Goal: Task Accomplishment & Management: Use online tool/utility

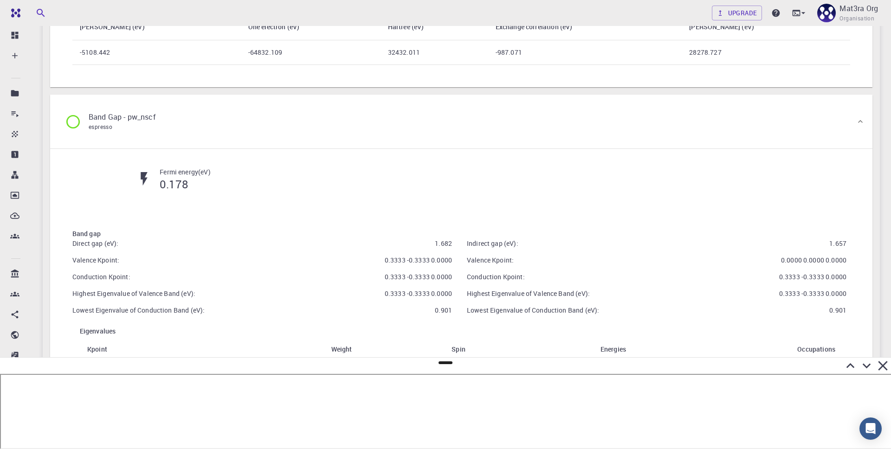
scroll to position [1039, 0]
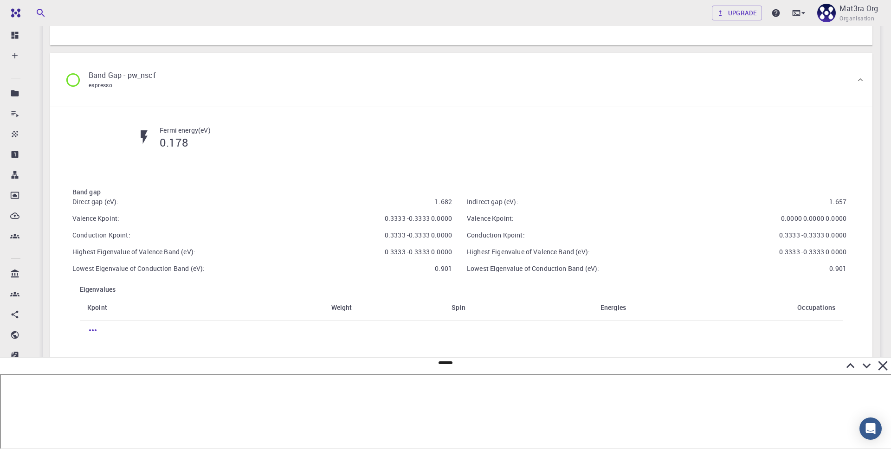
click at [542, 238] on div "Conduction Kpoint: 0.3333 -0.3333 0.0000" at bounding box center [656, 235] width 379 height 9
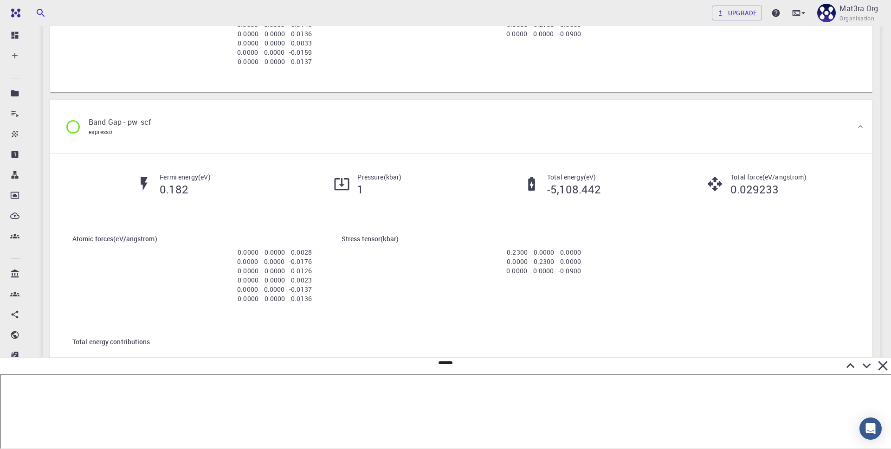
scroll to position [661, 0]
click at [427, 284] on div "Stress tensor ( kbar ) 0.2300 0.0000 0.0000 0.0000 0.2300 0.0000 0.0000 0.0000 …" at bounding box center [461, 255] width 269 height 75
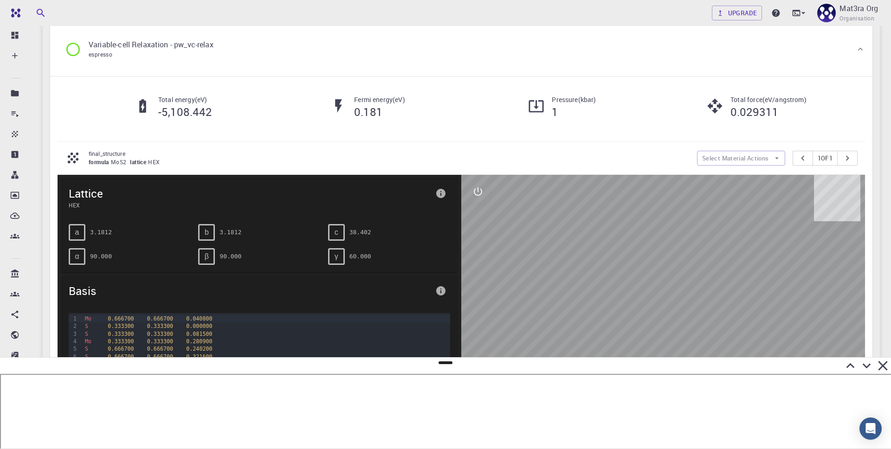
scroll to position [0, 0]
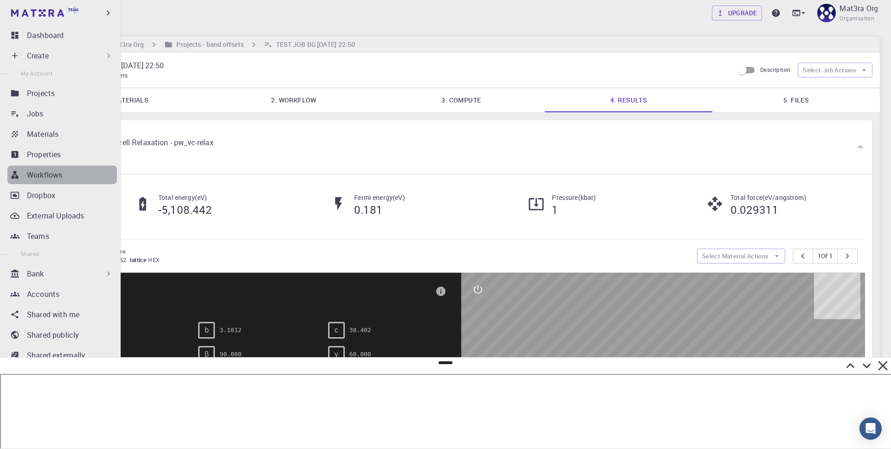
click at [45, 169] on p "Workflows" at bounding box center [44, 174] width 35 height 11
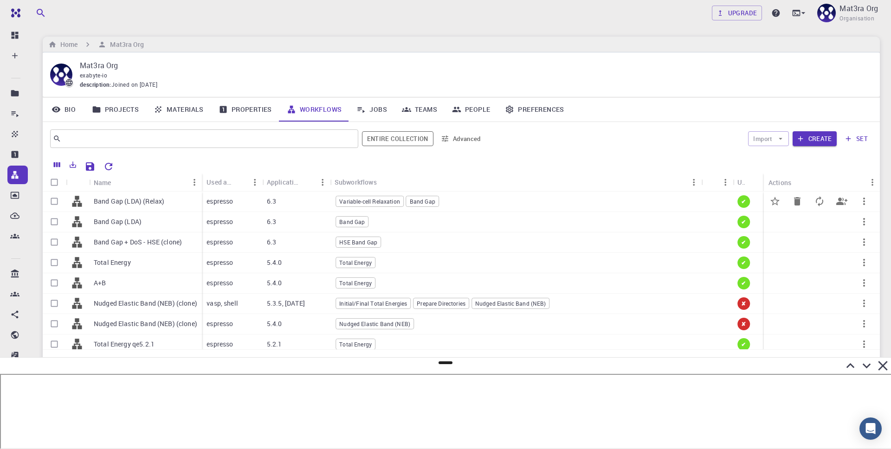
click at [174, 200] on div "Band Gap (LDA) (Relax)" at bounding box center [145, 202] width 113 height 20
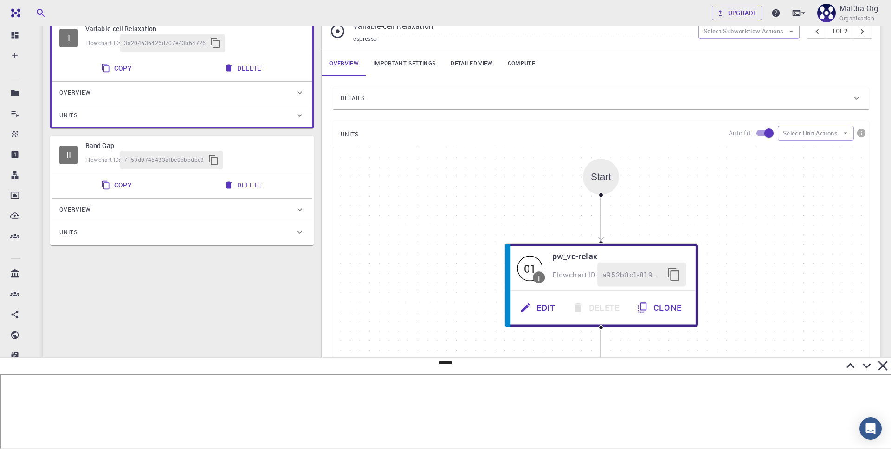
scroll to position [84, 0]
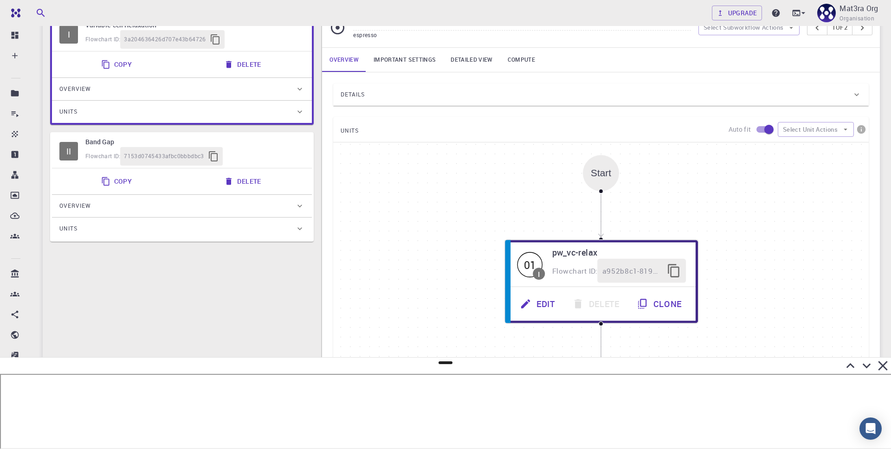
click at [407, 50] on link "Important settings" at bounding box center [404, 60] width 77 height 24
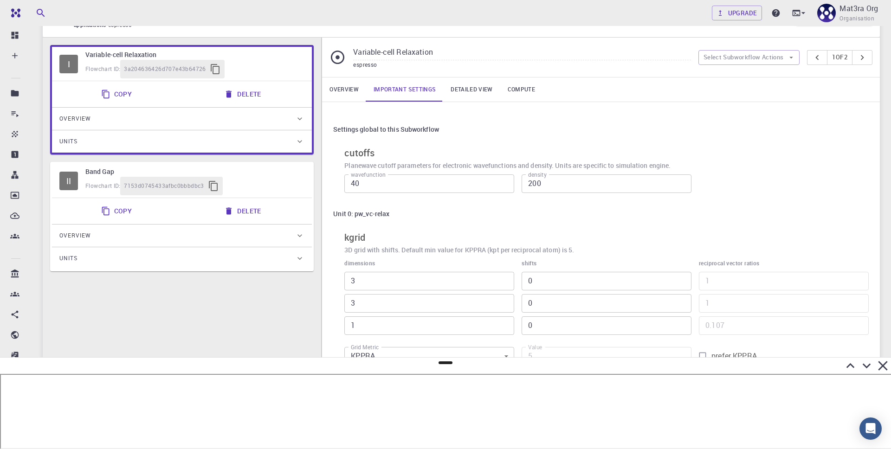
scroll to position [0, 0]
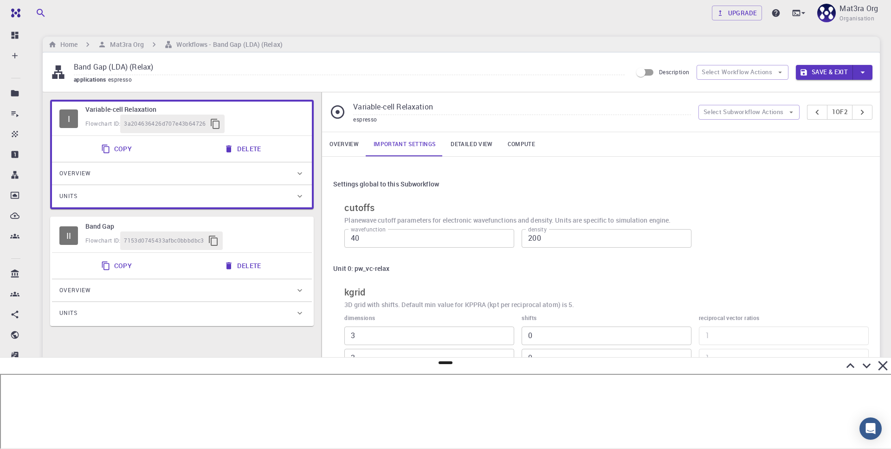
click at [347, 145] on link "Overview" at bounding box center [344, 144] width 44 height 24
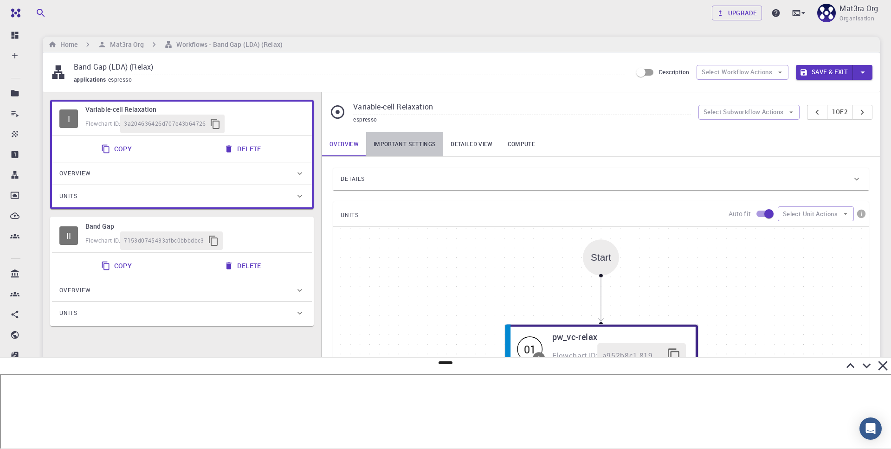
click at [395, 144] on link "Important settings" at bounding box center [404, 144] width 77 height 24
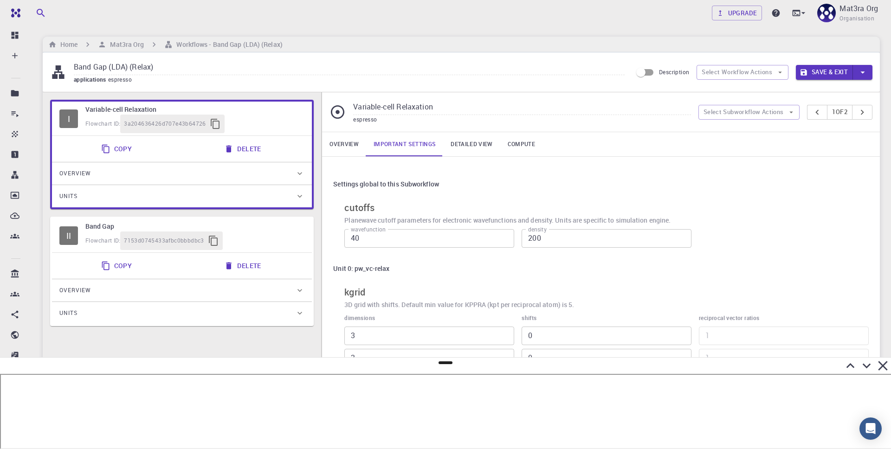
click at [353, 133] on div "Variable-cell Relaxation espresso Select Subworkflow Actions 1 of 2 Overview Im…" at bounding box center [600, 267] width 558 height 351
click at [350, 146] on link "Overview" at bounding box center [344, 144] width 44 height 24
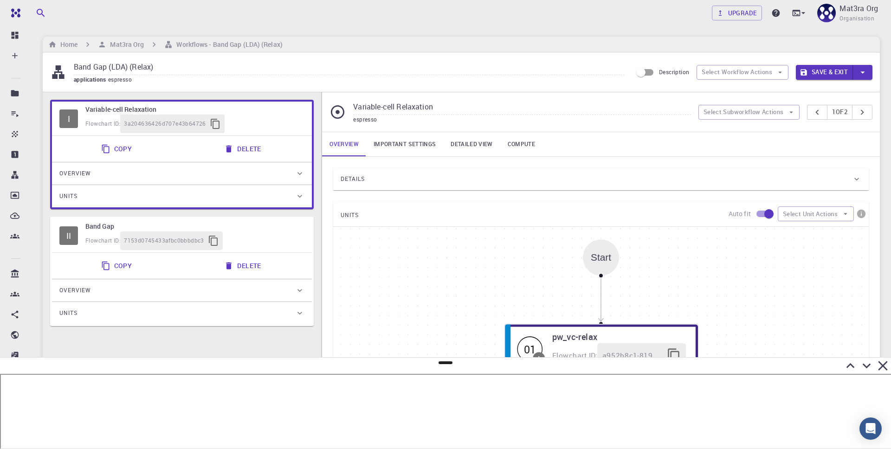
scroll to position [46, 0]
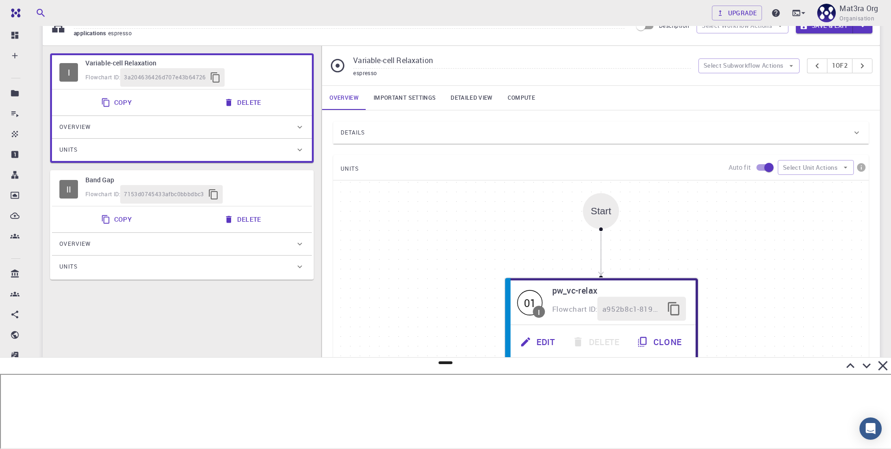
click at [368, 132] on div "Details" at bounding box center [595, 132] width 511 height 15
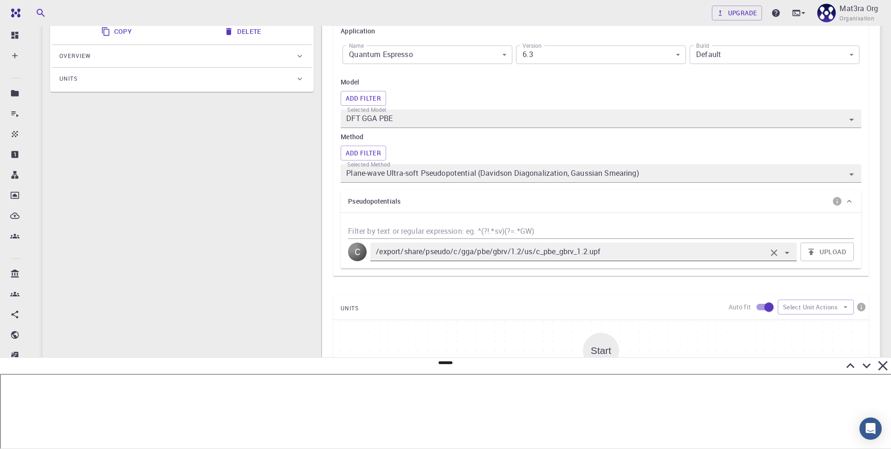
scroll to position [226, 0]
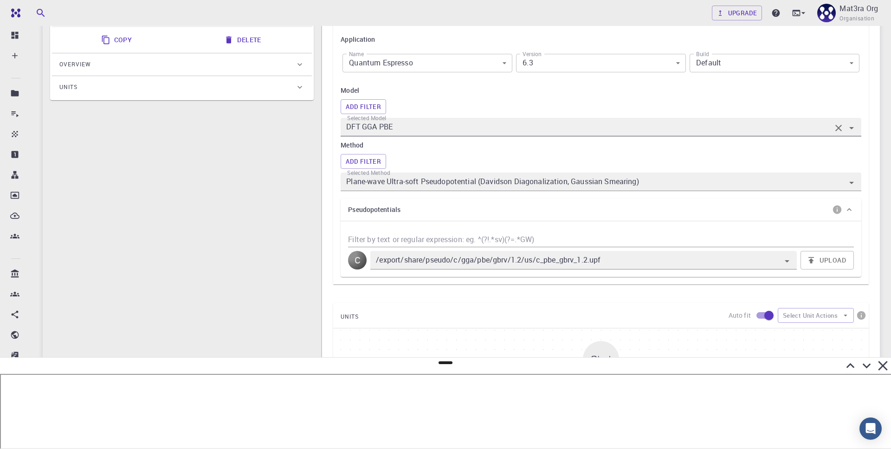
click at [422, 124] on input "DFT GGA PBE" at bounding box center [587, 127] width 487 height 13
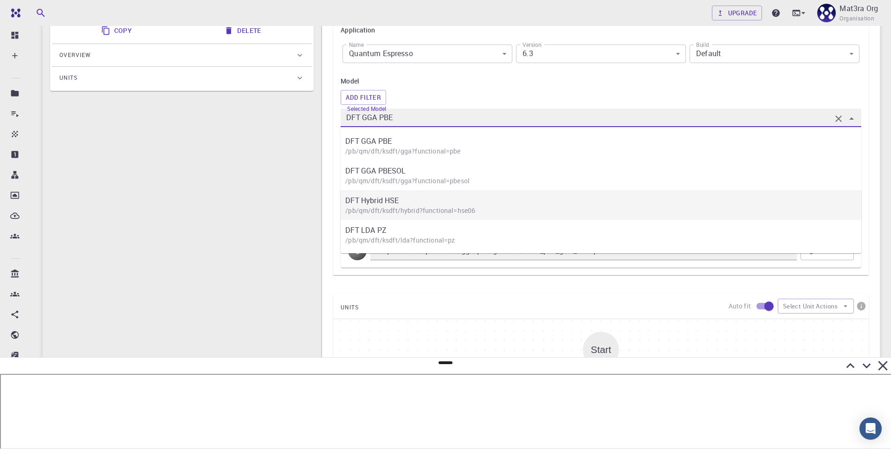
scroll to position [238, 0]
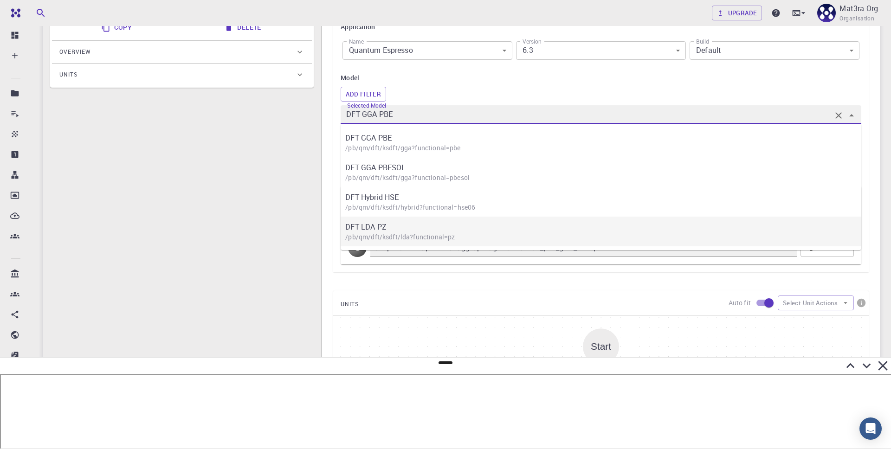
click at [387, 229] on p "DFT LDA PZ" at bounding box center [605, 226] width 520 height 11
type input "DFT LDA PZ"
type input "/export/share/pseudo/c/lda/pz/gbrv/1.2/us/c_pz_gbrv_1.2.upf"
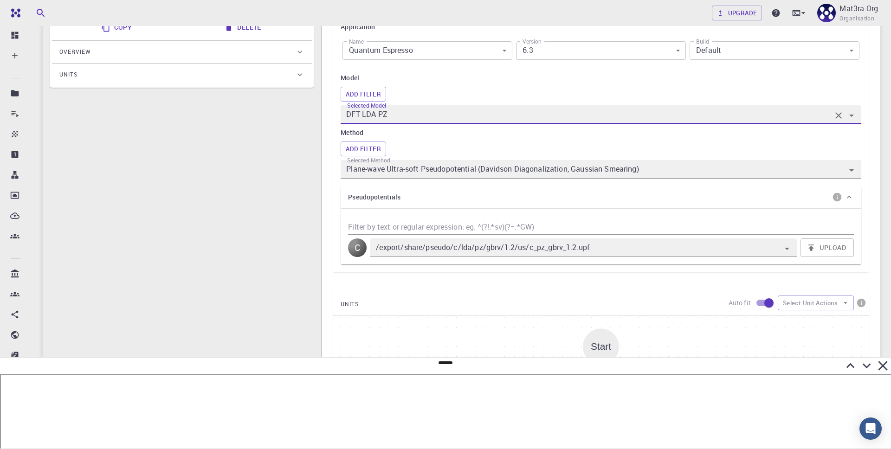
scroll to position [234, 0]
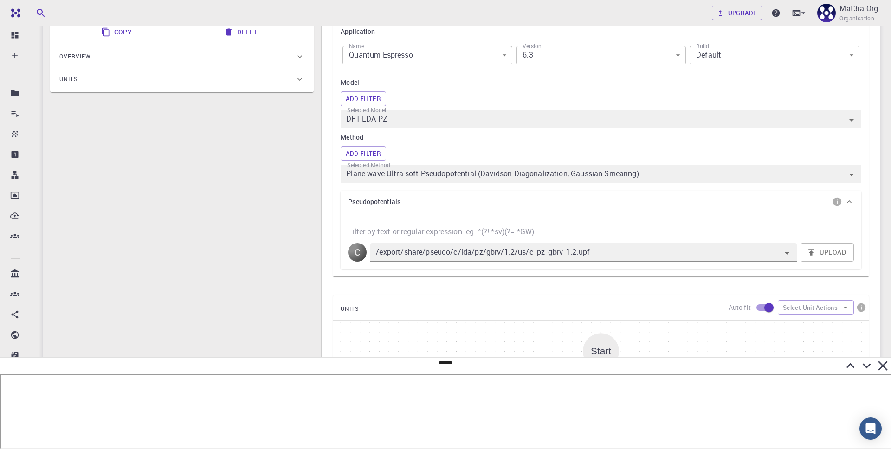
click at [487, 90] on div "Model Add Filter Selected Model DFT LDA PZ Method Add Filter Selected Method Pl…" at bounding box center [600, 130] width 520 height 106
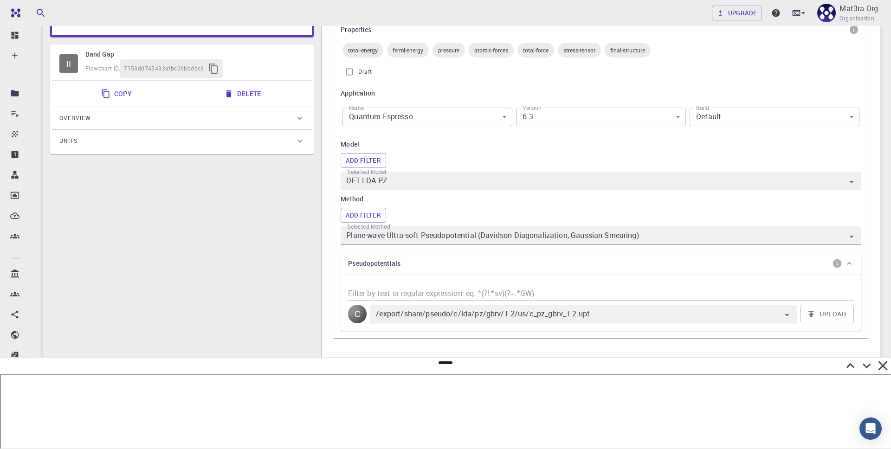
scroll to position [0, 0]
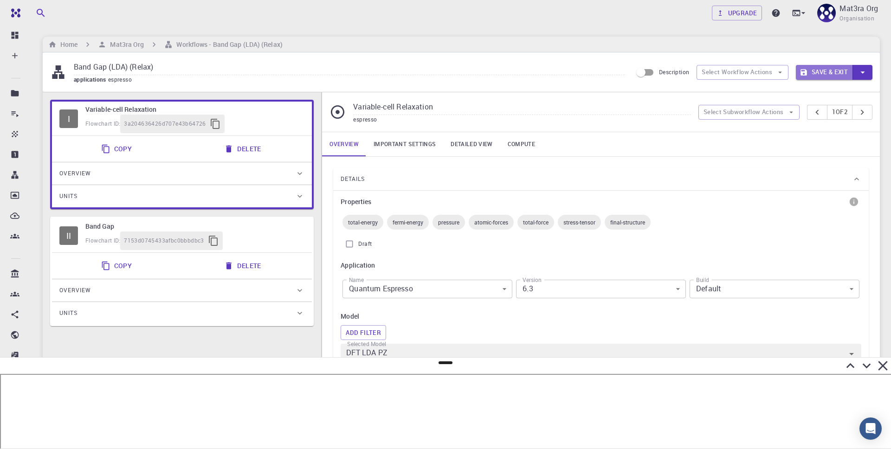
click at [828, 70] on button "Save & Exit" at bounding box center [823, 72] width 57 height 15
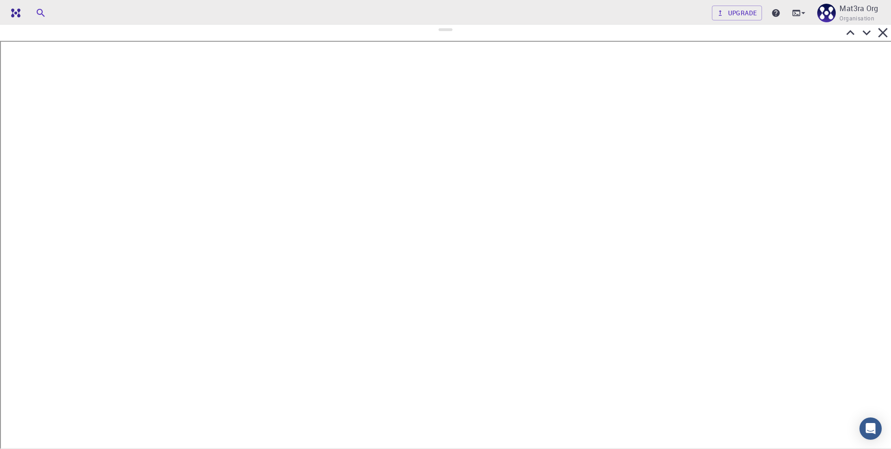
drag, startPoint x: 443, startPoint y: 363, endPoint x: 428, endPoint y: 20, distance: 343.1
click at [423, 24] on div at bounding box center [445, 236] width 891 height 425
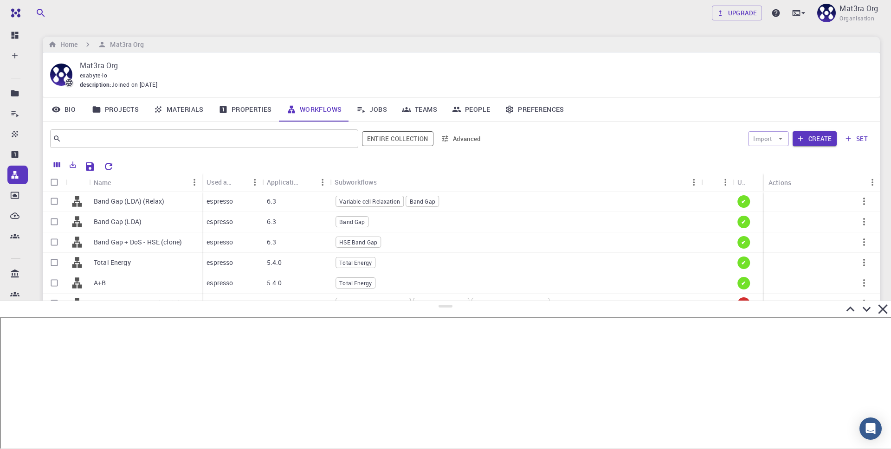
drag, startPoint x: 443, startPoint y: 28, endPoint x: 453, endPoint y: 301, distance: 273.4
click at [453, 301] on div at bounding box center [445, 375] width 891 height 148
click at [371, 100] on link "Jobs" at bounding box center [371, 109] width 45 height 24
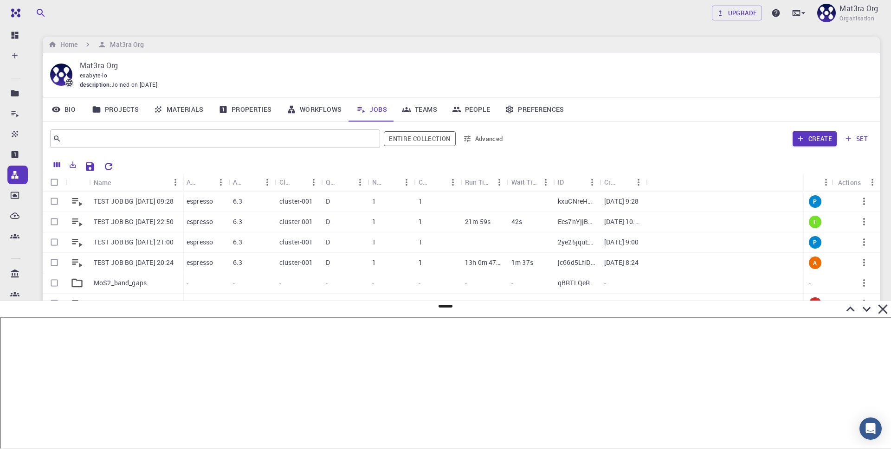
drag, startPoint x: 133, startPoint y: 180, endPoint x: 185, endPoint y: 175, distance: 52.1
click at [183, 179] on div "Name" at bounding box center [183, 182] width 9 height 18
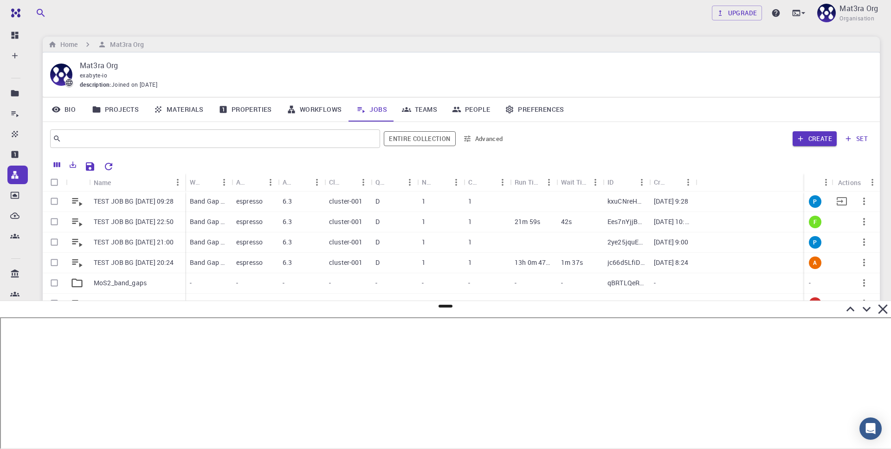
click at [143, 202] on p "TEST JOB BG [DATE] 09:28" at bounding box center [134, 201] width 80 height 9
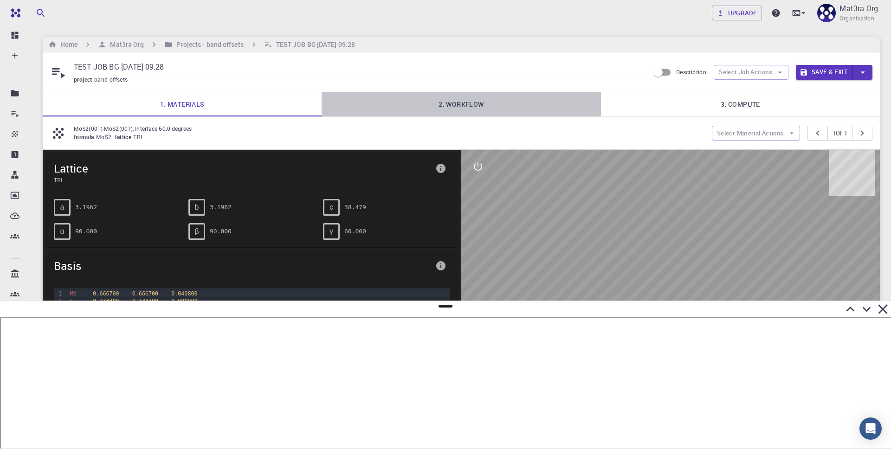
click at [453, 105] on link "2. Workflow" at bounding box center [460, 104] width 279 height 24
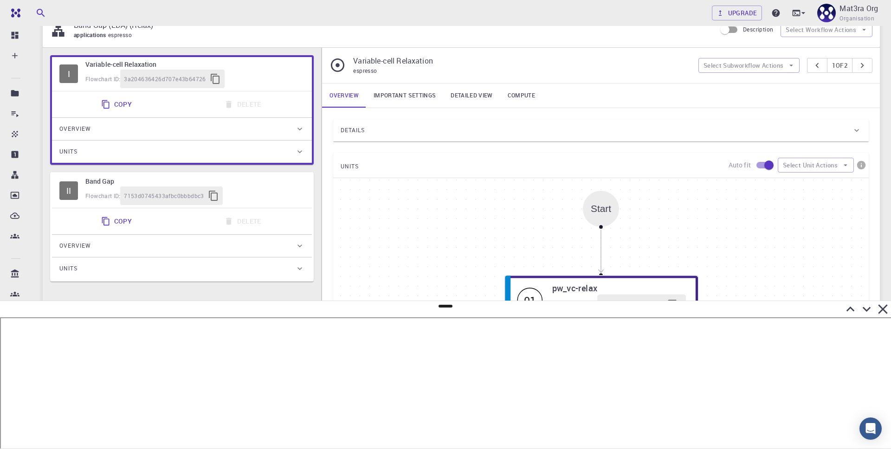
scroll to position [103, 0]
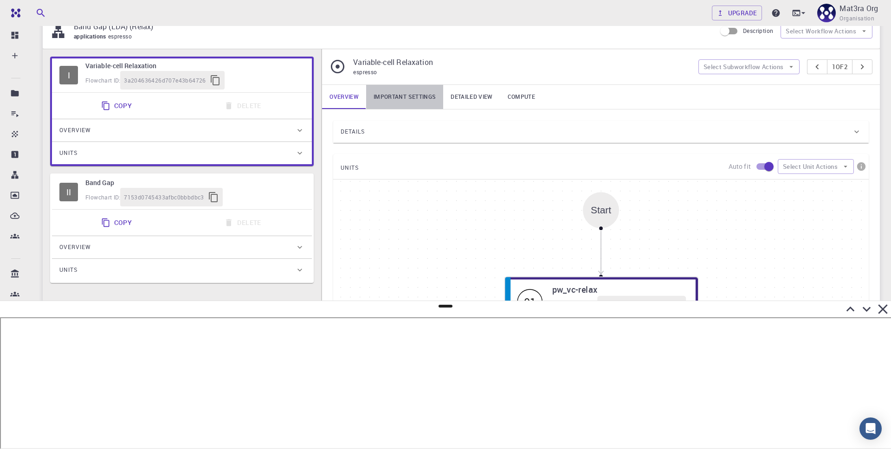
click at [421, 97] on link "Important settings" at bounding box center [404, 97] width 77 height 24
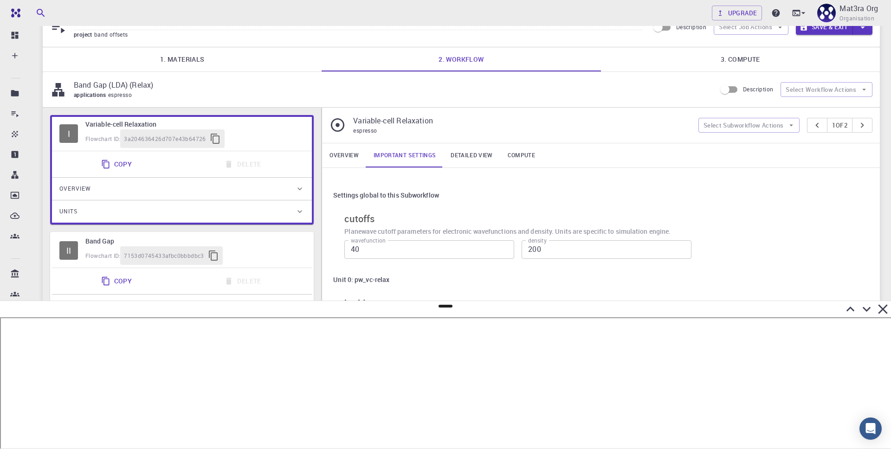
scroll to position [30, 0]
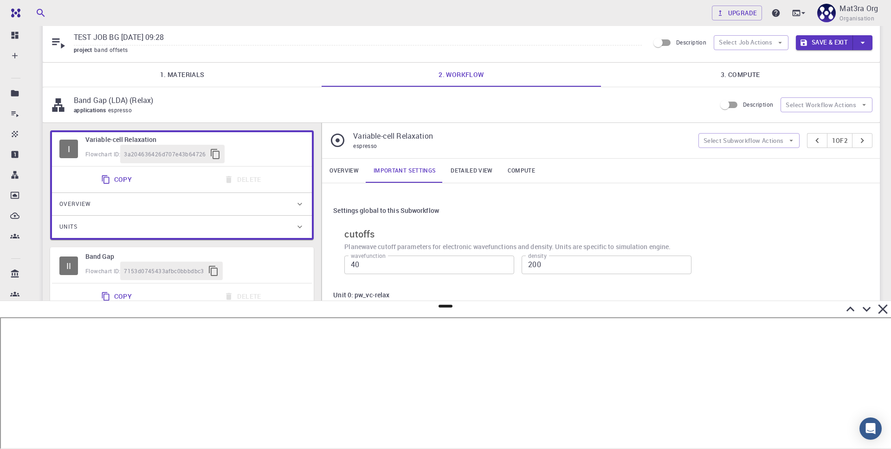
click at [342, 170] on link "Overview" at bounding box center [344, 171] width 44 height 24
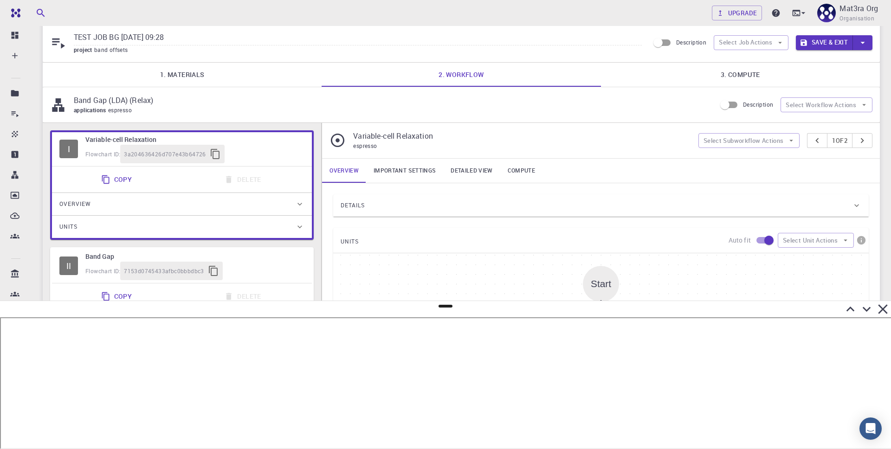
click at [367, 210] on div "Details" at bounding box center [595, 205] width 511 height 15
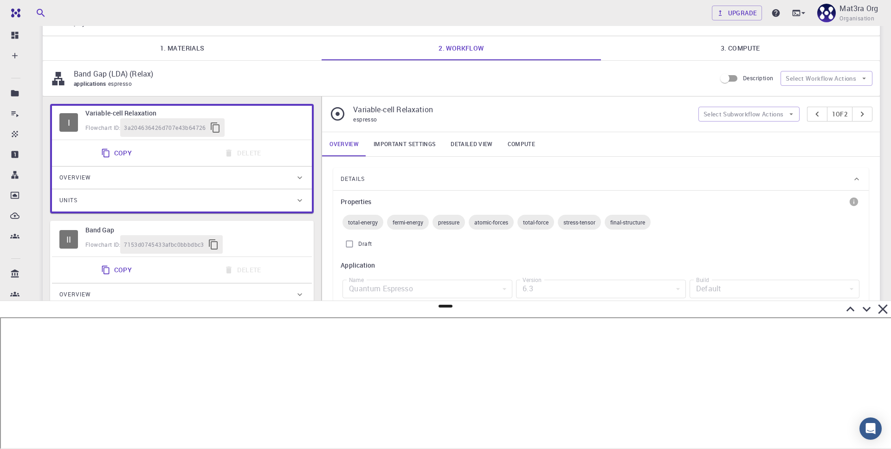
scroll to position [58, 0]
click at [277, 242] on div "Flowchart ID: 7153d0745433afbc0bbbdbc3" at bounding box center [194, 242] width 219 height 19
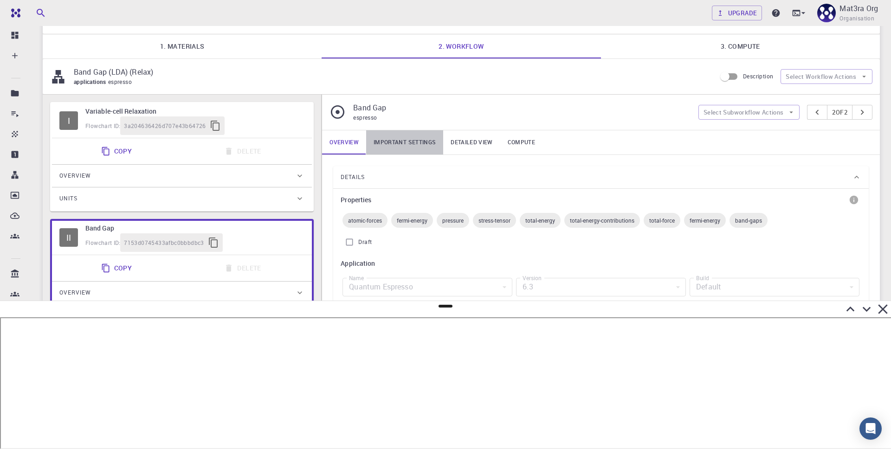
click at [427, 136] on link "Important settings" at bounding box center [404, 142] width 77 height 24
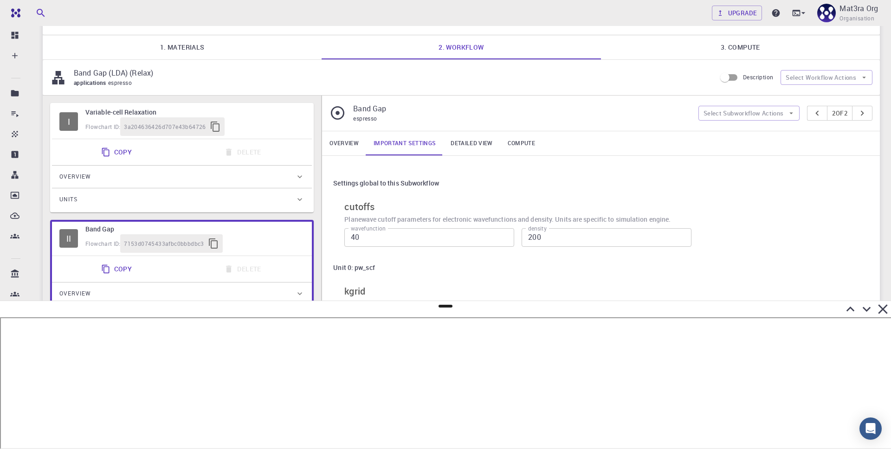
scroll to position [0, 0]
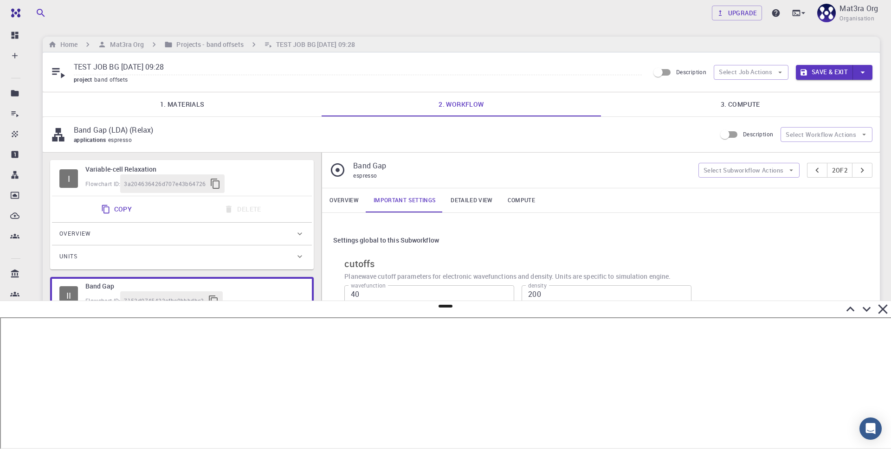
click at [804, 72] on icon "button" at bounding box center [803, 72] width 6 height 6
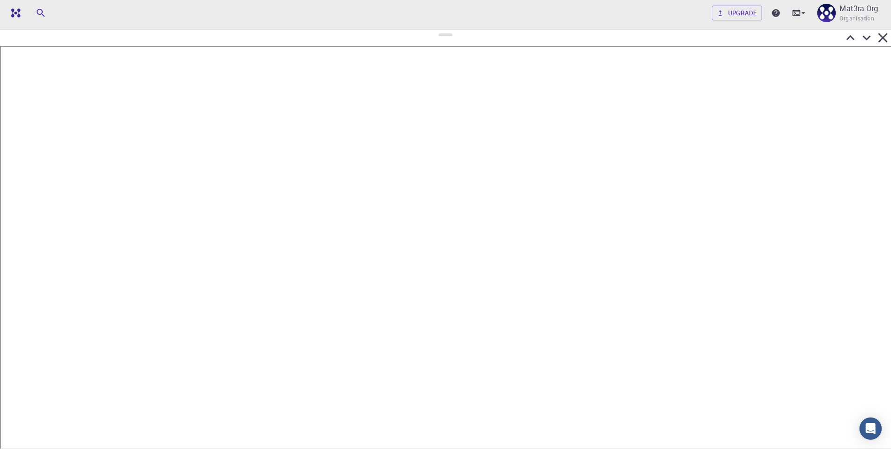
drag, startPoint x: 444, startPoint y: 306, endPoint x: 453, endPoint y: 29, distance: 276.6
click at [453, 29] on div at bounding box center [445, 239] width 891 height 420
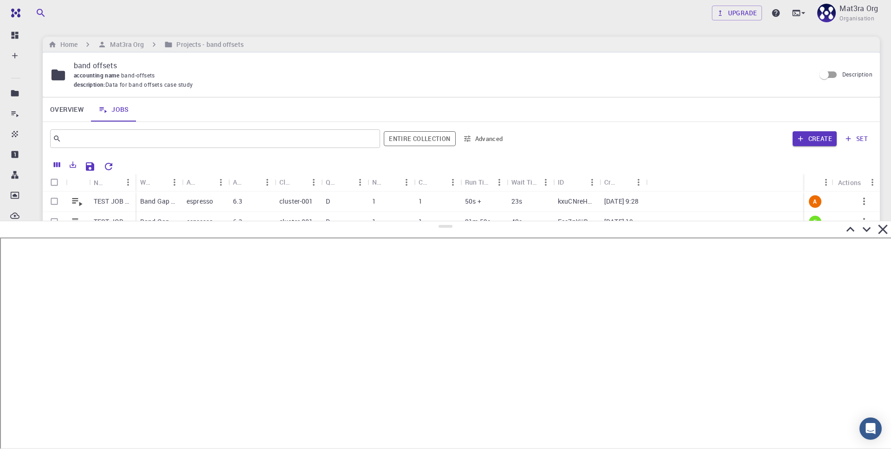
drag, startPoint x: 449, startPoint y: 35, endPoint x: 484, endPoint y: 222, distance: 190.7
click at [484, 222] on div at bounding box center [445, 335] width 891 height 228
click at [121, 205] on p "TEST JOB BG [DATE] 09:28" at bounding box center [112, 201] width 37 height 9
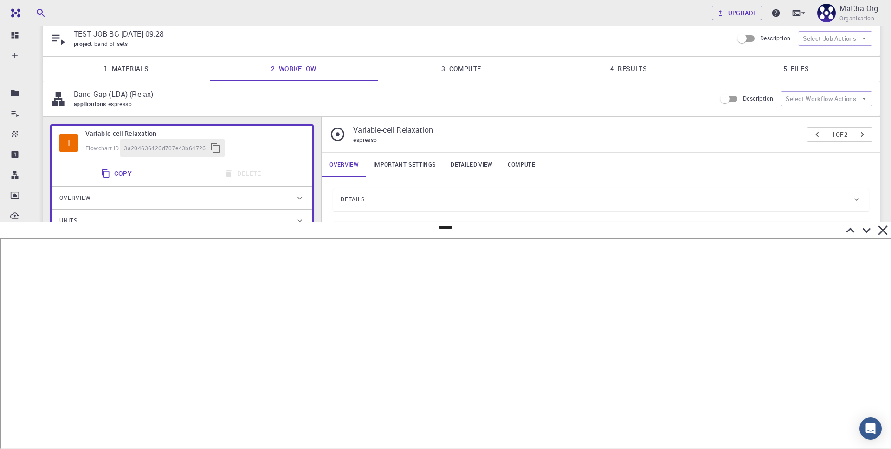
scroll to position [30, 0]
click at [760, 82] on link "5. Files" at bounding box center [795, 70] width 167 height 24
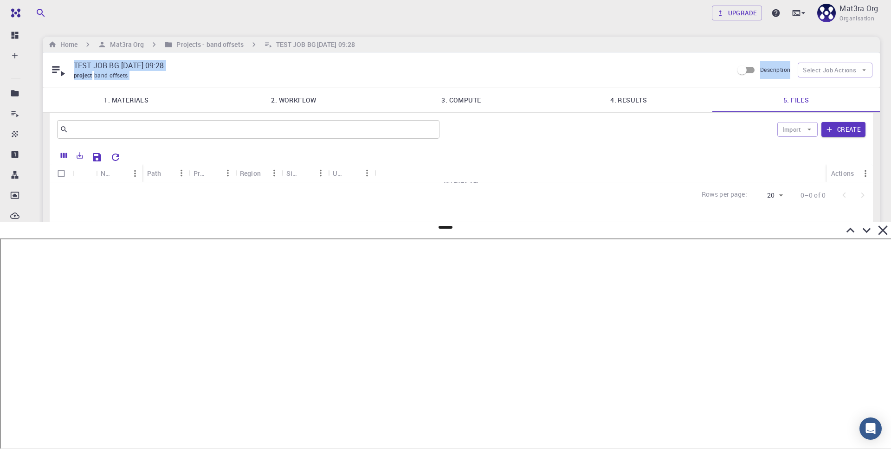
click at [760, 82] on div "TEST JOB BG [DATE] 09:28 project band offsets Description Select Job Actions" at bounding box center [461, 69] width 837 height 35
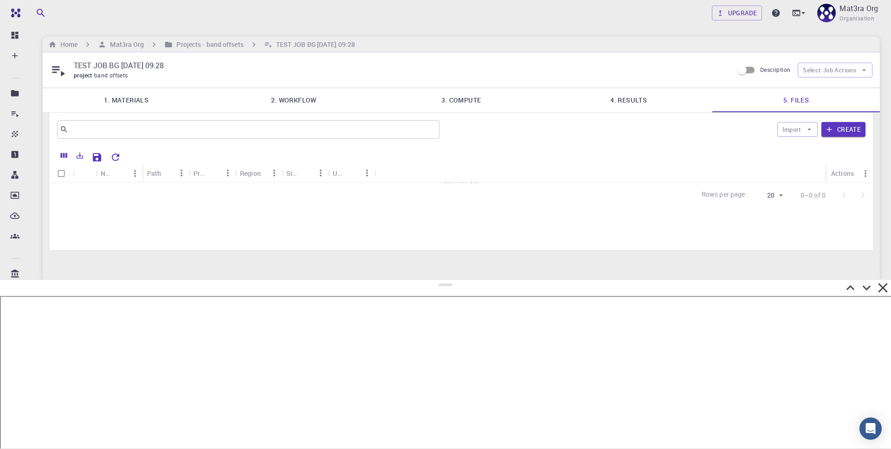
drag, startPoint x: 443, startPoint y: 227, endPoint x: 441, endPoint y: 280, distance: 53.4
click at [441, 280] on div at bounding box center [445, 364] width 891 height 170
click at [600, 105] on link "4. Results" at bounding box center [628, 100] width 167 height 24
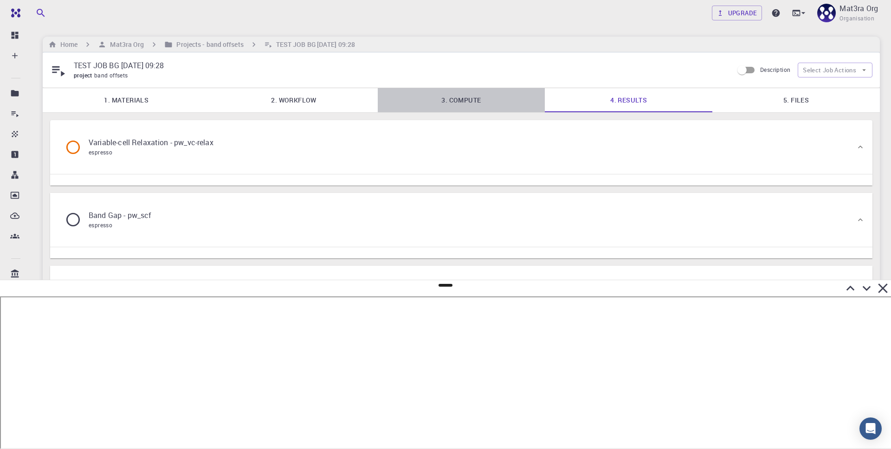
click at [444, 102] on link "3. Compute" at bounding box center [461, 100] width 167 height 24
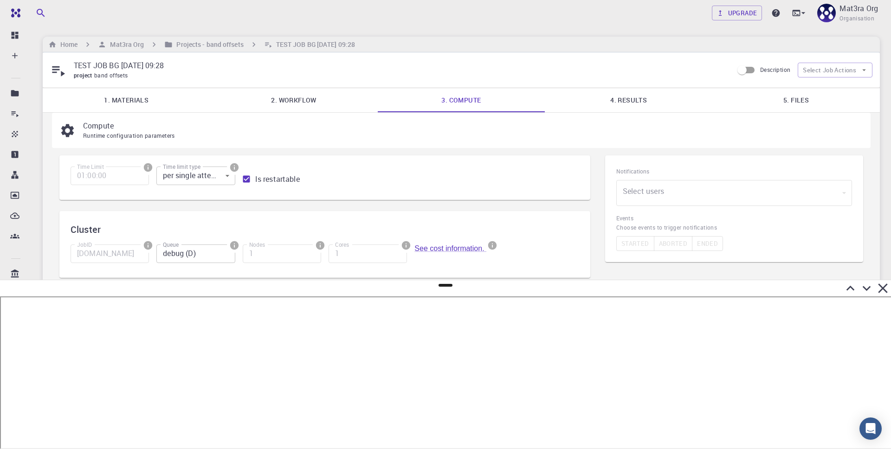
click at [765, 101] on link "5. Files" at bounding box center [795, 100] width 167 height 24
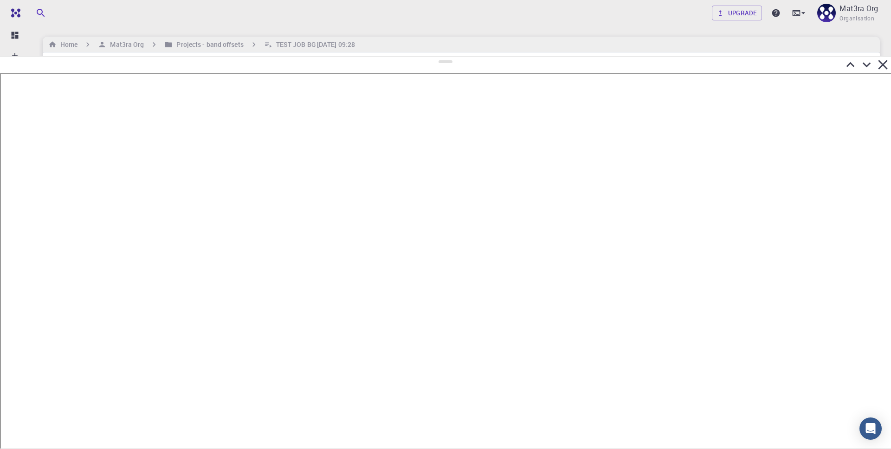
drag, startPoint x: 448, startPoint y: 285, endPoint x: 447, endPoint y: 51, distance: 234.2
click at [447, 56] on div at bounding box center [445, 252] width 891 height 393
click at [865, 58] on icon at bounding box center [866, 59] width 16 height 16
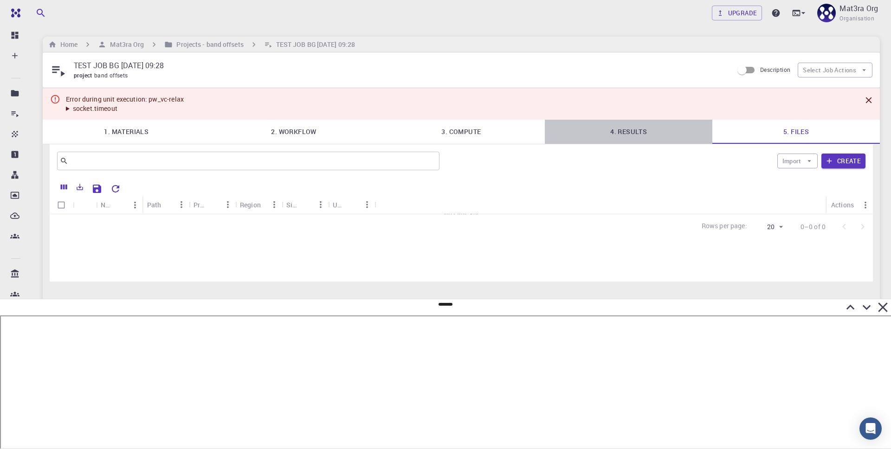
click at [625, 132] on link "4. Results" at bounding box center [628, 132] width 167 height 24
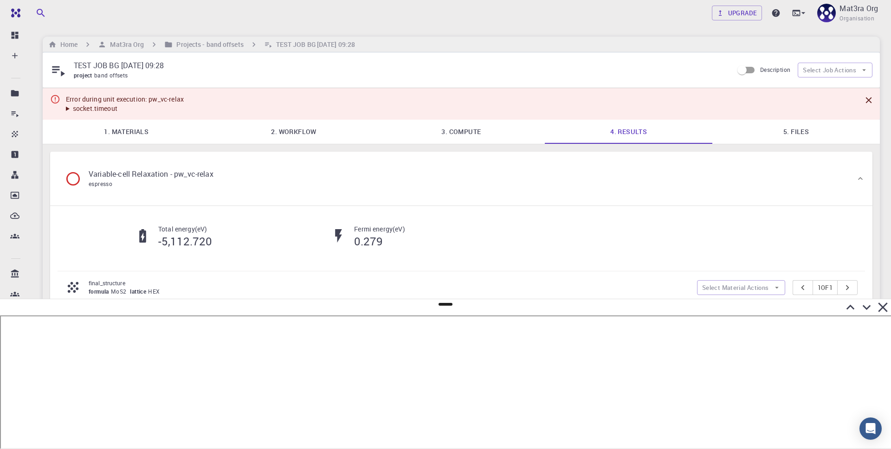
click at [799, 131] on link "5. Files" at bounding box center [795, 132] width 167 height 24
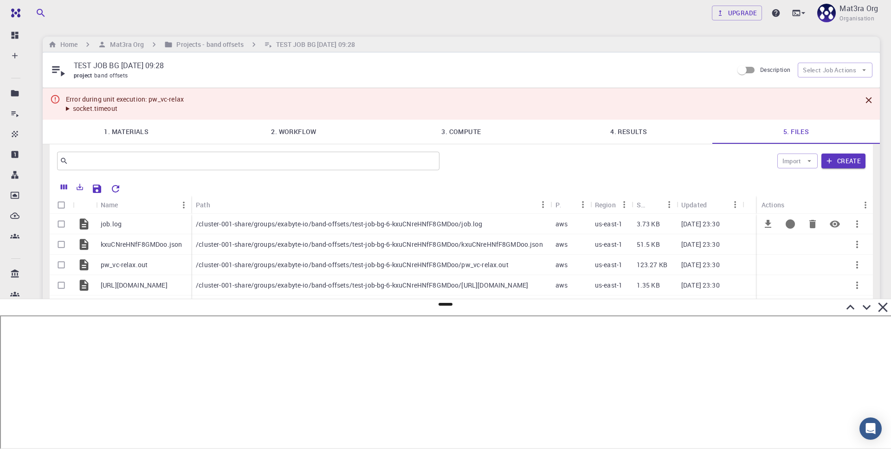
scroll to position [6, 0]
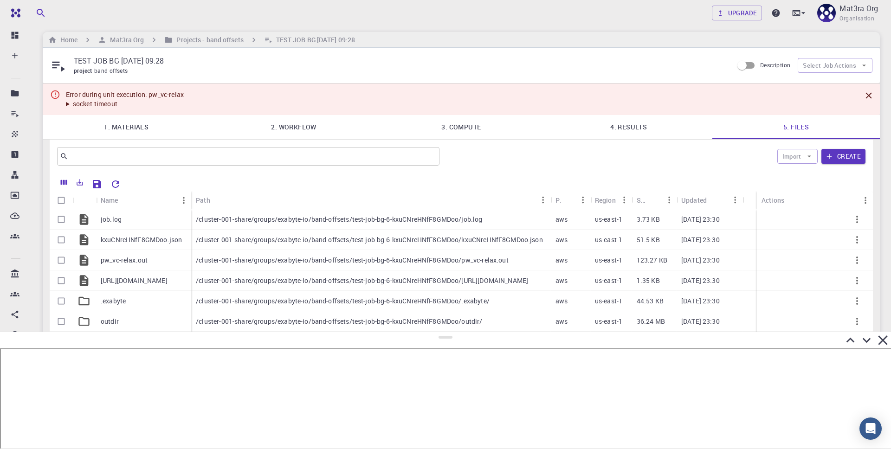
drag, startPoint x: 443, startPoint y: 304, endPoint x: 443, endPoint y: 333, distance: 28.8
click at [443, 333] on div at bounding box center [445, 390] width 891 height 117
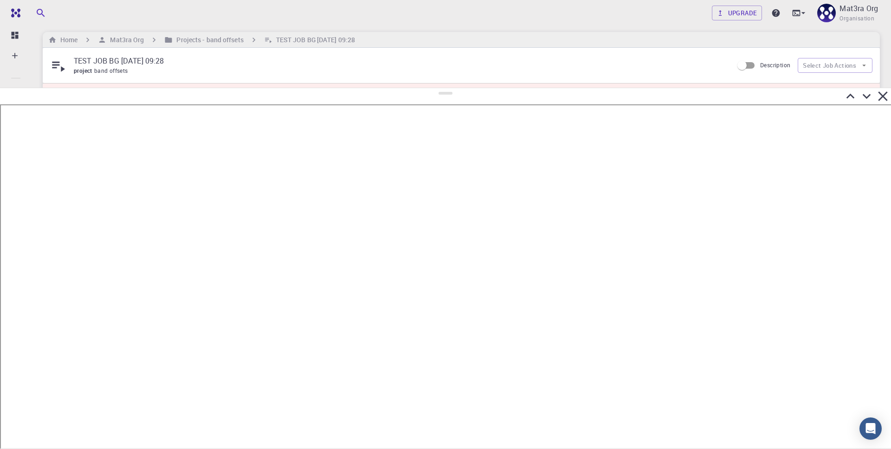
drag, startPoint x: 448, startPoint y: 337, endPoint x: 461, endPoint y: 65, distance: 271.7
click at [461, 88] on div at bounding box center [445, 268] width 891 height 361
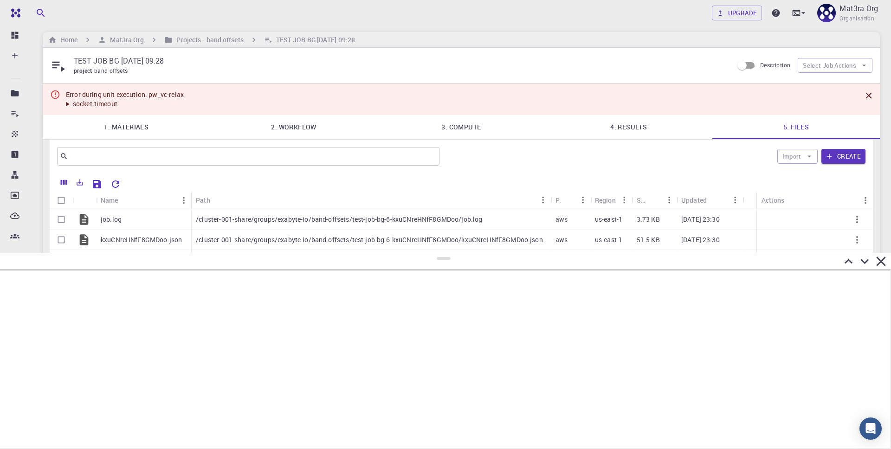
drag, startPoint x: 442, startPoint y: 71, endPoint x: 449, endPoint y: 240, distance: 169.5
click at [449, 253] on div at bounding box center [445, 351] width 891 height 196
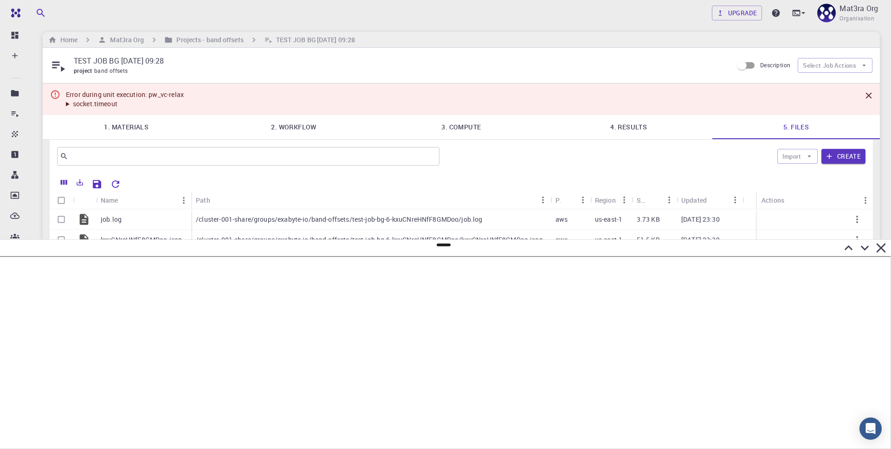
click at [68, 102] on summary "socket.timeout" at bounding box center [125, 103] width 118 height 9
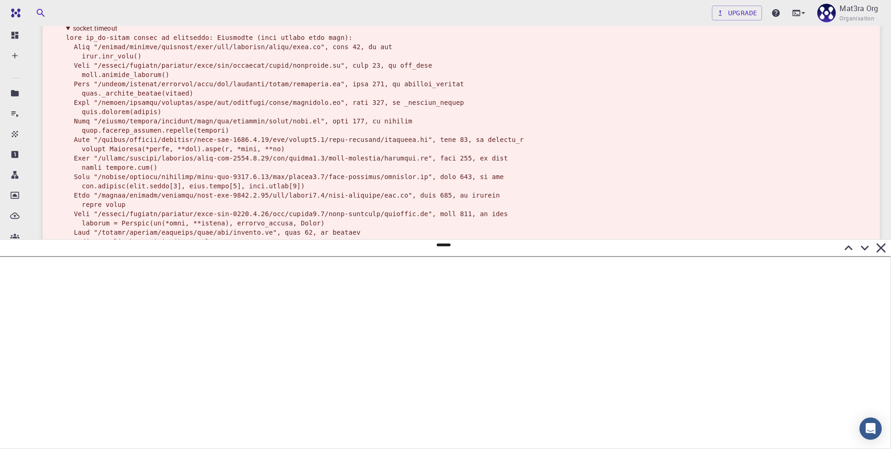
scroll to position [0, 0]
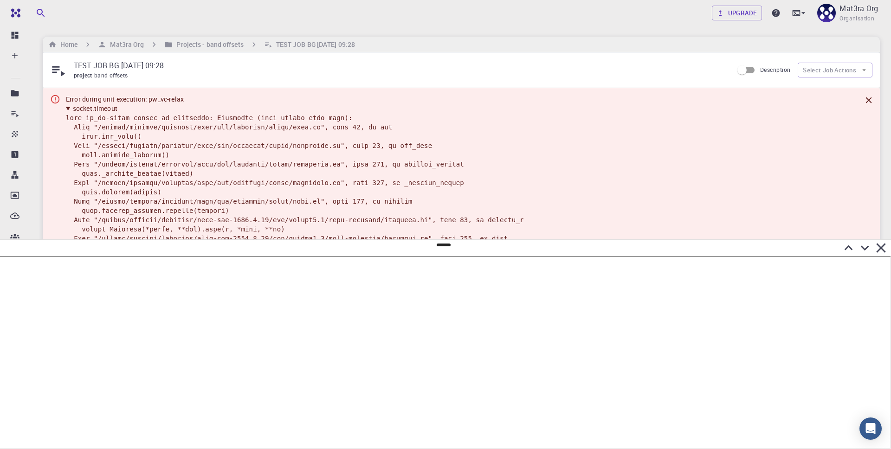
click at [68, 108] on summary "socket.timeout" at bounding box center [346, 108] width 561 height 9
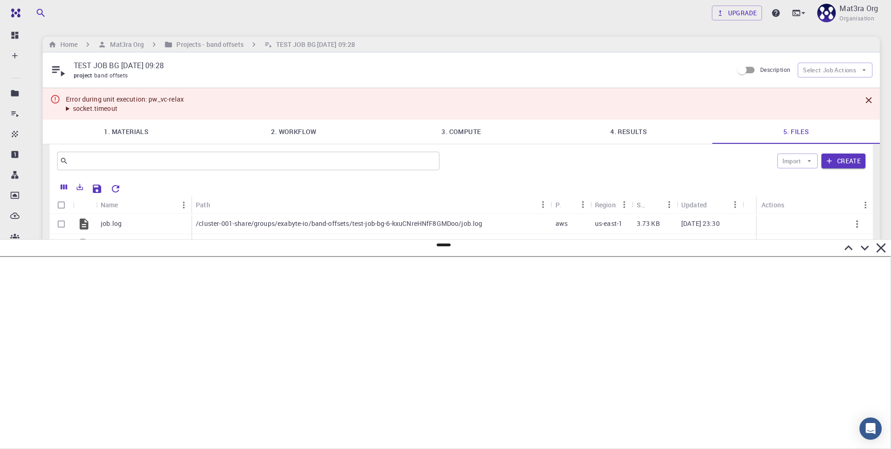
scroll to position [6, 0]
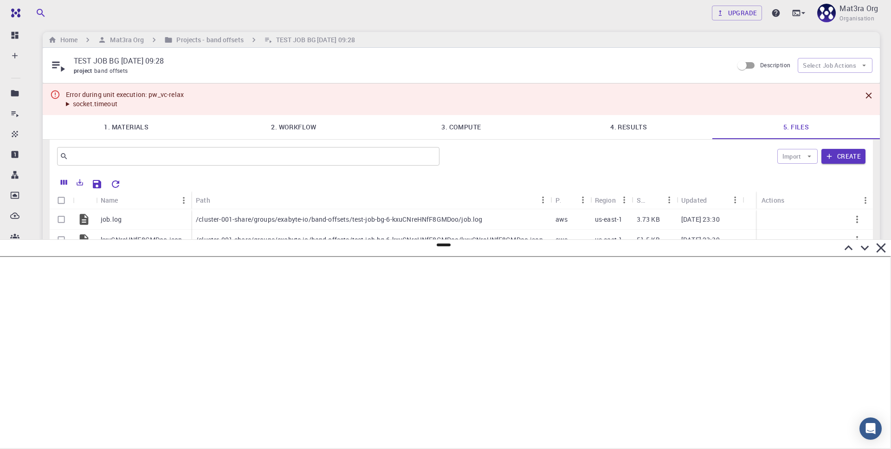
click at [473, 131] on link "3. Compute" at bounding box center [461, 127] width 167 height 24
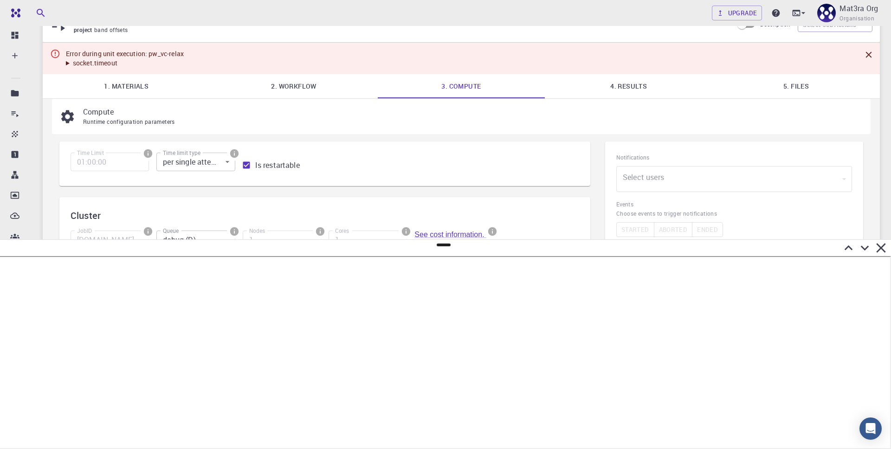
scroll to position [46, 0]
click at [288, 89] on link "2. Workflow" at bounding box center [293, 86] width 167 height 24
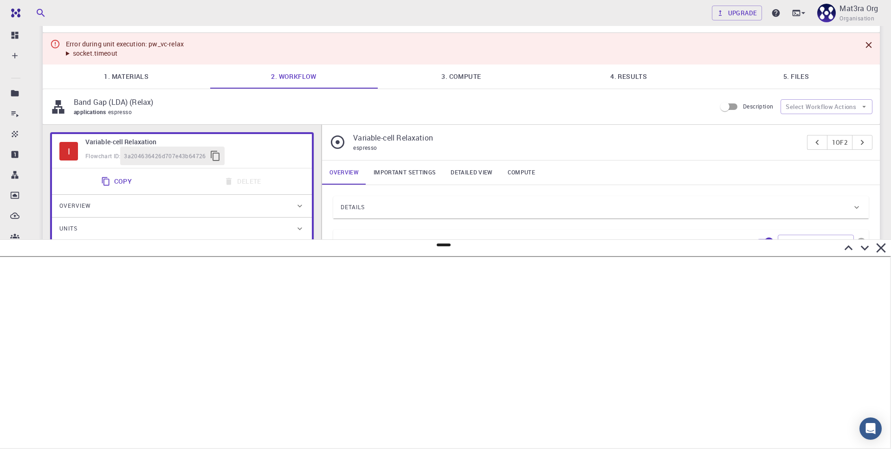
scroll to position [59, 0]
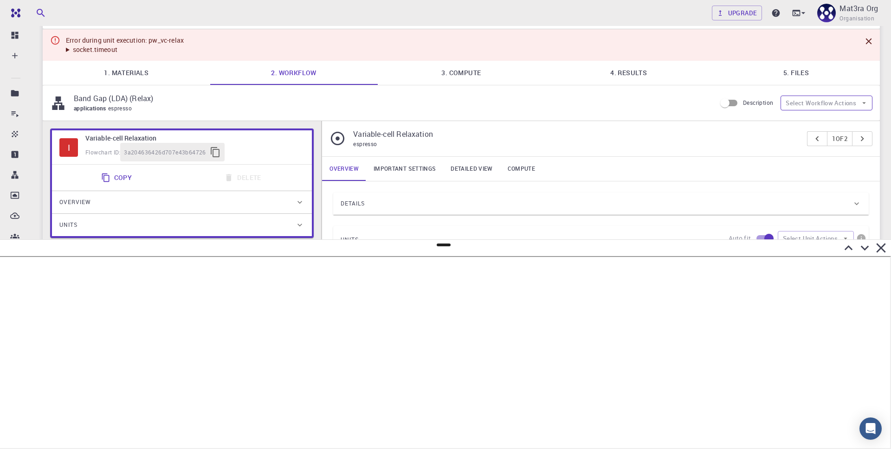
click at [795, 100] on button "Select Workflow Actions" at bounding box center [826, 103] width 92 height 15
click at [490, 101] on p "Band Gap (LDA) (Relax)" at bounding box center [391, 98] width 635 height 11
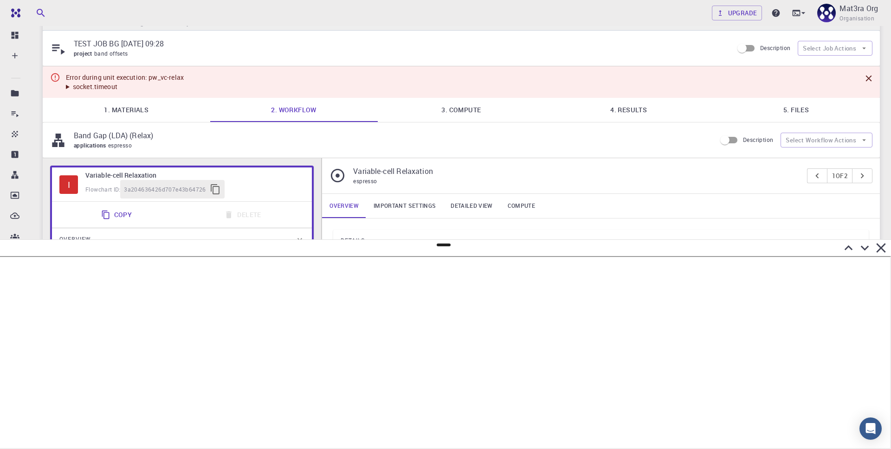
scroll to position [0, 0]
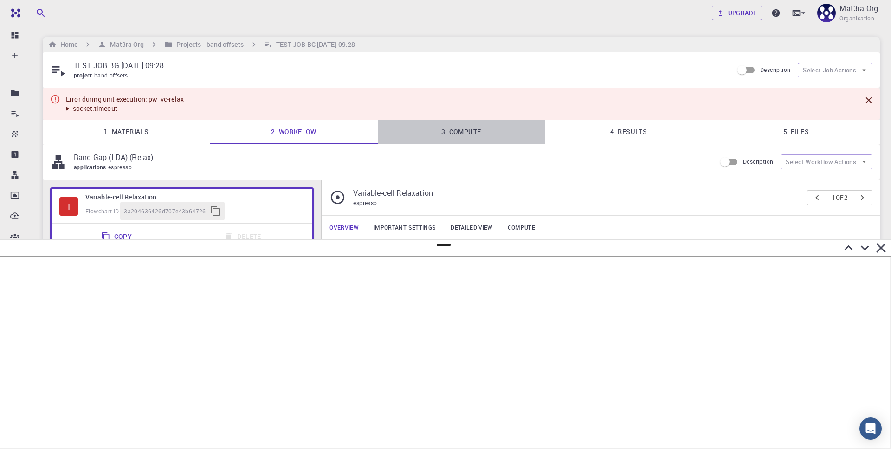
click at [467, 140] on link "3. Compute" at bounding box center [461, 132] width 167 height 24
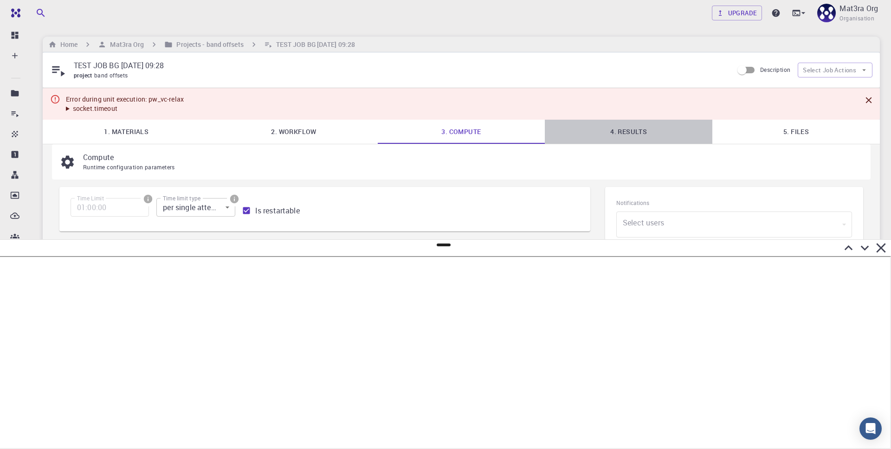
click at [616, 124] on link "4. Results" at bounding box center [628, 132] width 167 height 24
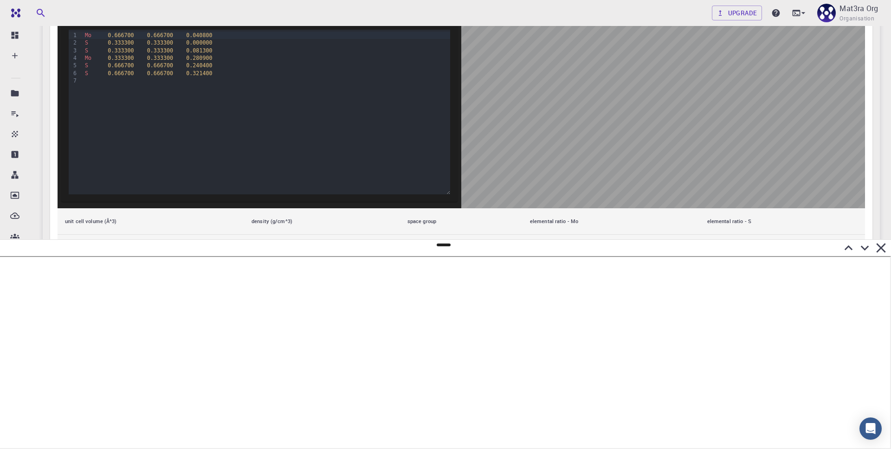
scroll to position [462, 0]
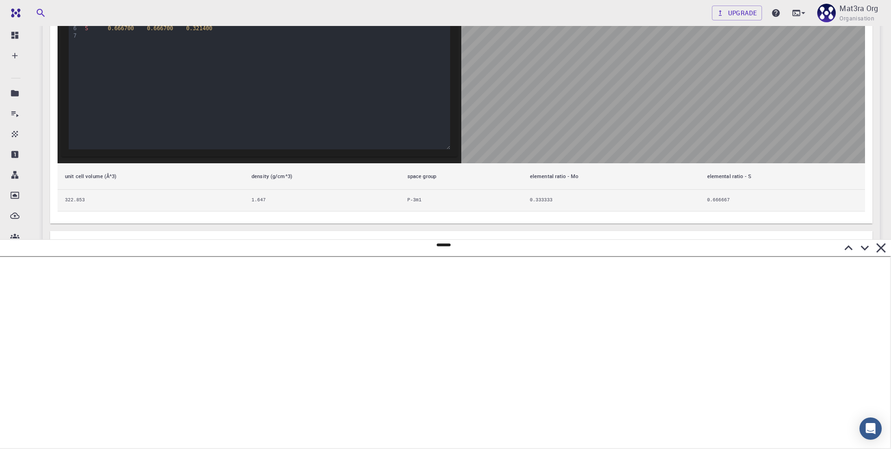
click at [865, 244] on icon at bounding box center [864, 248] width 16 height 16
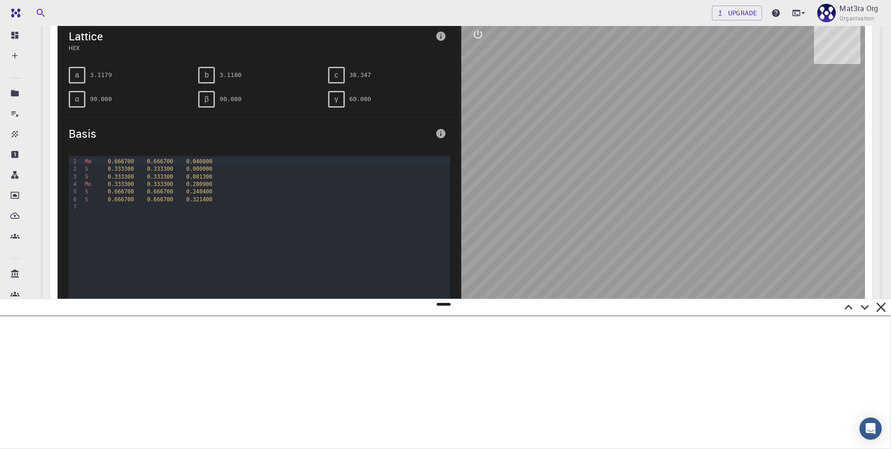
scroll to position [285, 0]
click at [475, 31] on button "interactive" at bounding box center [478, 36] width 22 height 22
click at [481, 54] on icon "view" at bounding box center [477, 58] width 11 height 11
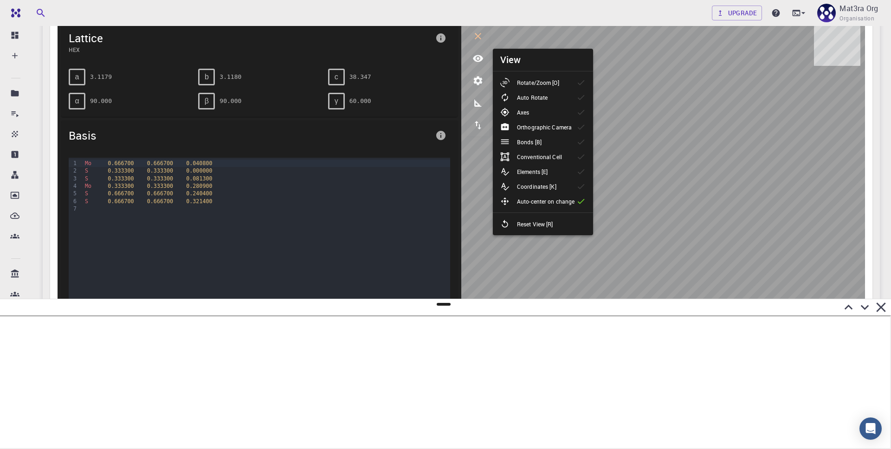
click at [560, 79] on div "Rotate/Zoom [O]" at bounding box center [533, 82] width 66 height 9
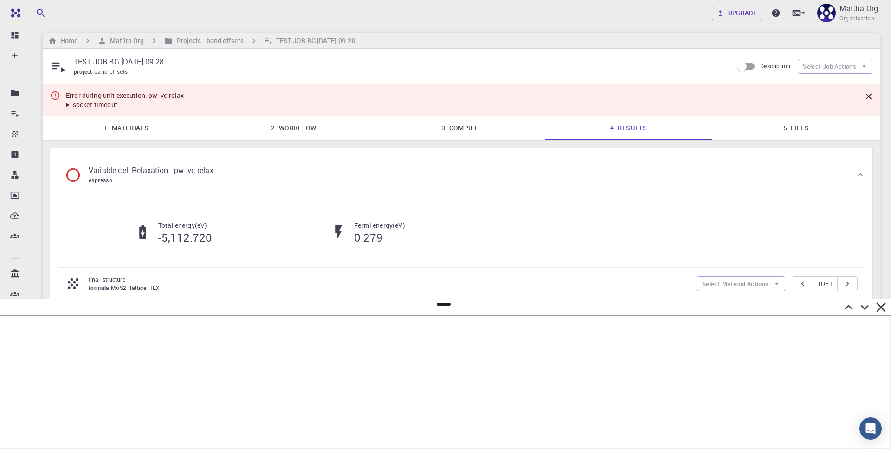
scroll to position [0, 0]
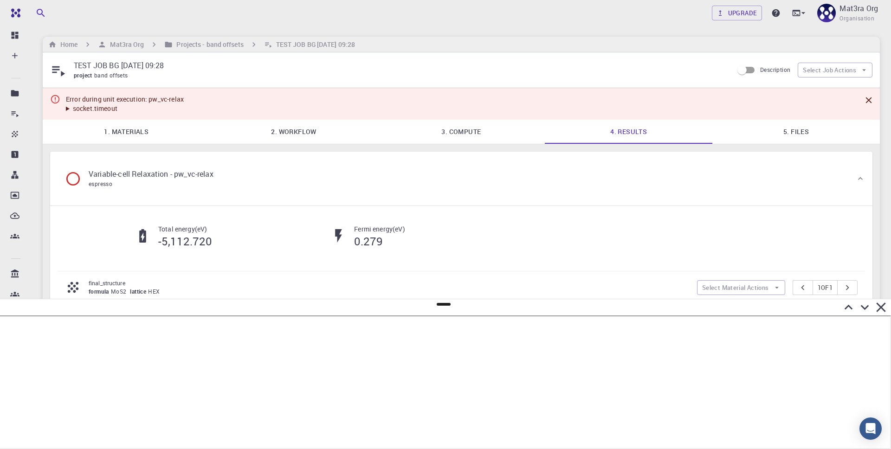
click at [794, 122] on link "5. Files" at bounding box center [795, 132] width 167 height 24
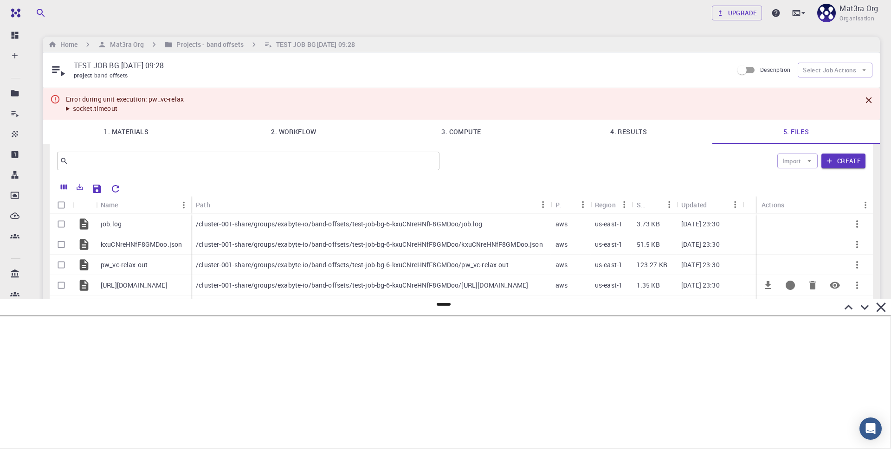
scroll to position [6, 0]
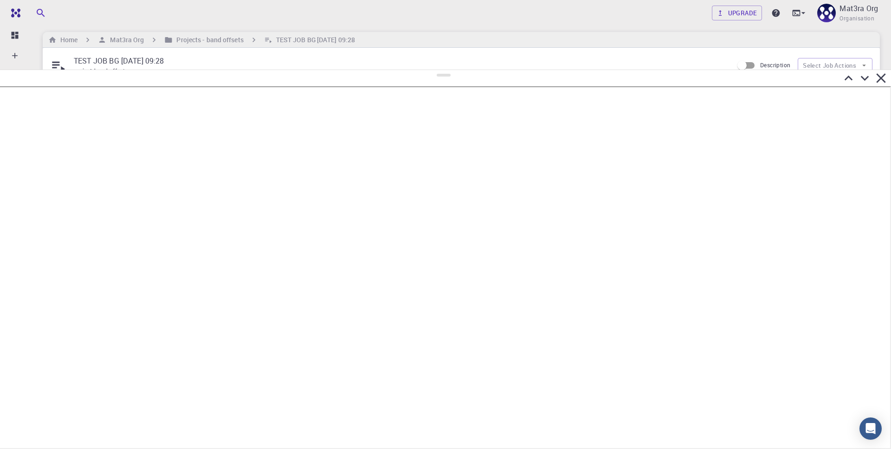
drag, startPoint x: 444, startPoint y: 303, endPoint x: 447, endPoint y: 49, distance: 254.2
click at [447, 70] on div at bounding box center [445, 259] width 891 height 379
